Goal: Information Seeking & Learning: Compare options

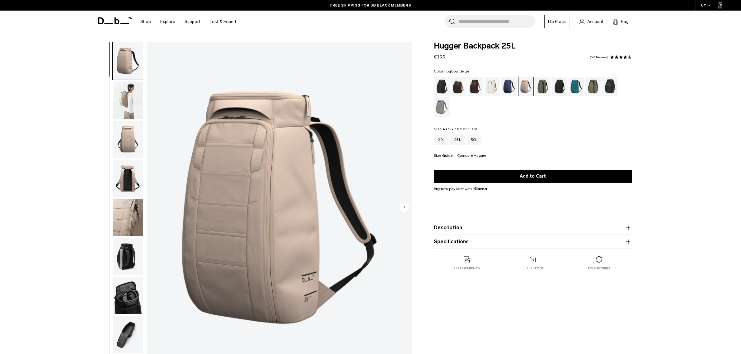
click at [401, 207] on circle "Next slide" at bounding box center [404, 206] width 9 height 9
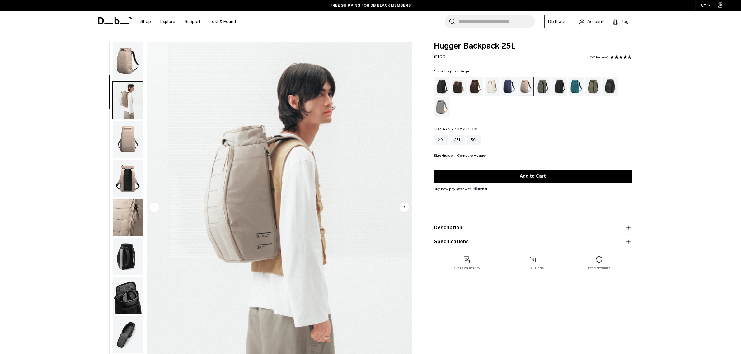
scroll to position [39, 0]
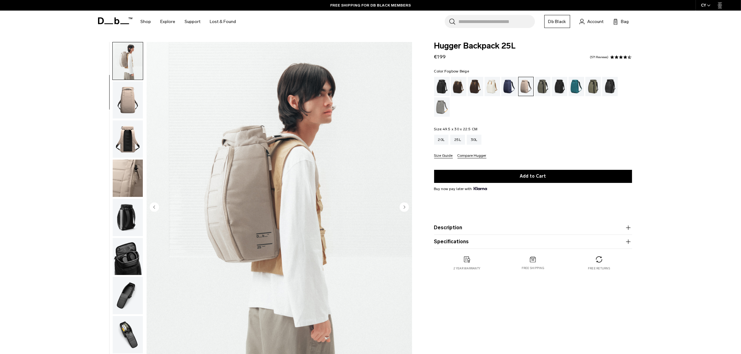
click at [401, 207] on circle "Next slide" at bounding box center [404, 206] width 9 height 9
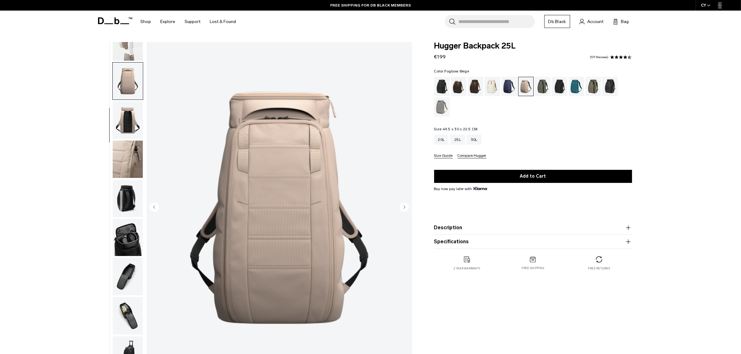
click at [401, 207] on circle "Next slide" at bounding box center [404, 206] width 9 height 9
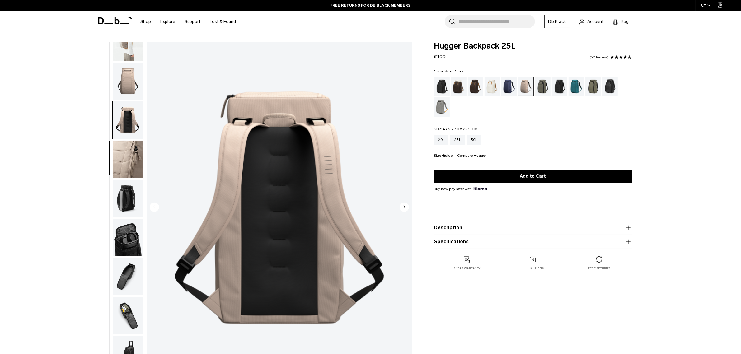
click at [437, 113] on div "Sand Grey" at bounding box center [442, 106] width 16 height 19
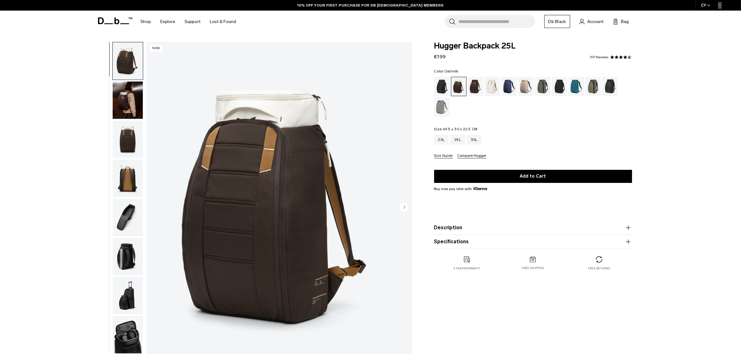
click at [497, 89] on div "Oatmilk" at bounding box center [493, 86] width 16 height 19
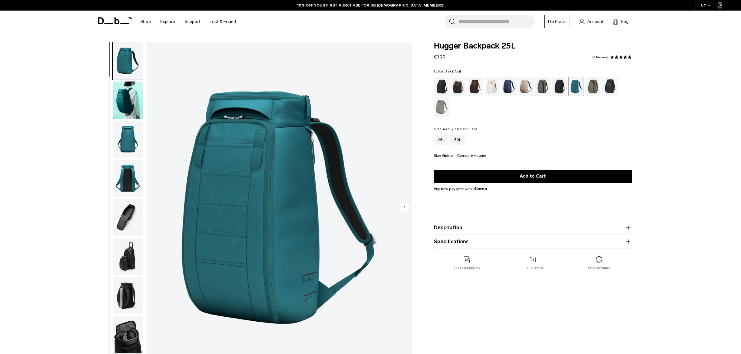
click at [440, 92] on div "Black Out" at bounding box center [442, 86] width 16 height 19
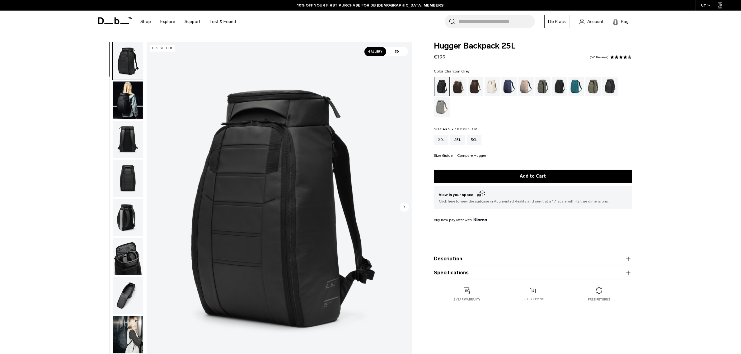
click at [563, 89] on div "Charcoal Grey" at bounding box center [560, 86] width 16 height 19
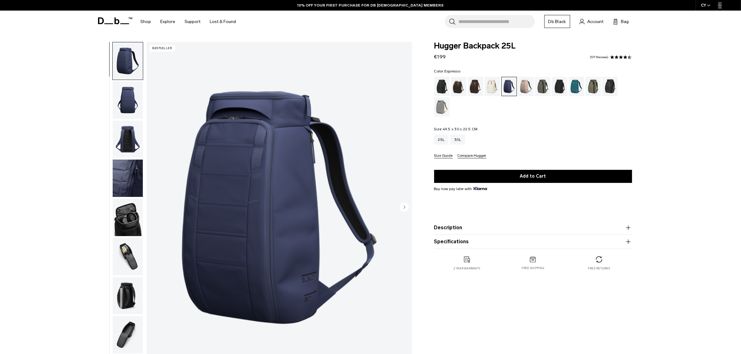
click at [472, 86] on div "Espresso" at bounding box center [476, 86] width 16 height 19
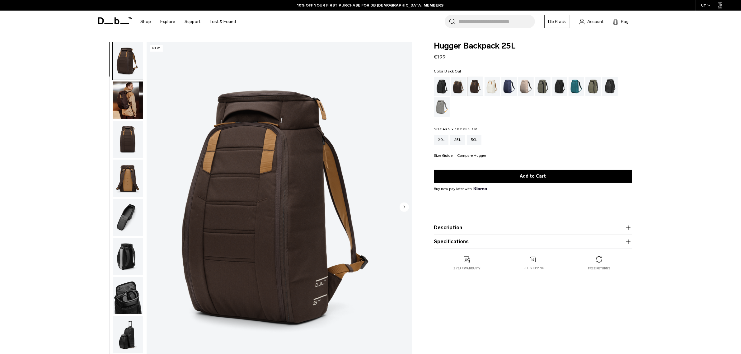
click at [443, 86] on div "Black Out" at bounding box center [442, 86] width 16 height 19
click at [561, 88] on div "Charcoal Grey" at bounding box center [560, 86] width 16 height 19
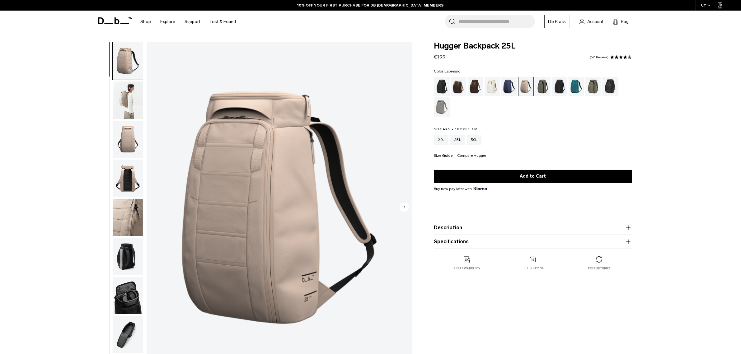
click at [480, 90] on div "Espresso" at bounding box center [476, 86] width 16 height 19
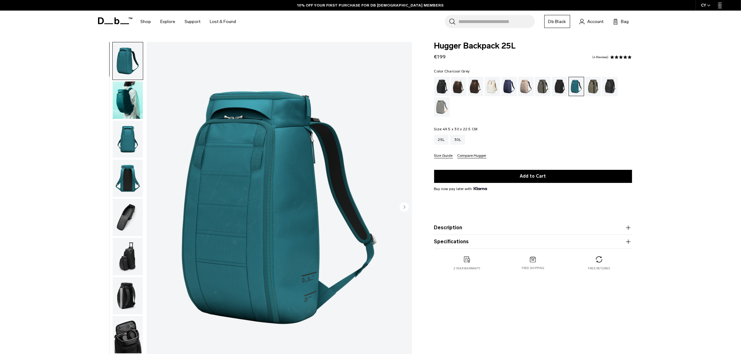
click at [556, 89] on div "Charcoal Grey" at bounding box center [560, 86] width 16 height 19
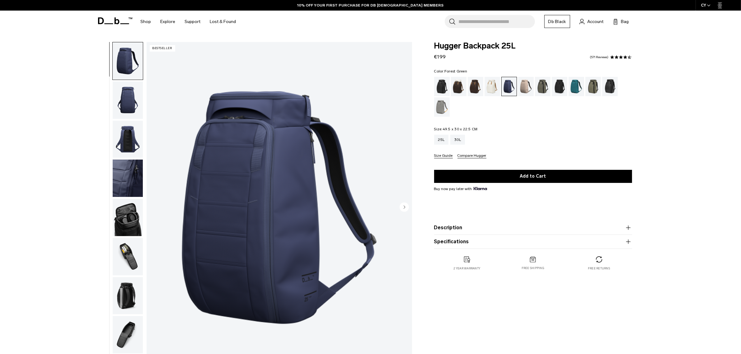
click at [538, 86] on div "Forest Green" at bounding box center [543, 86] width 16 height 19
